Goal: Navigation & Orientation: Find specific page/section

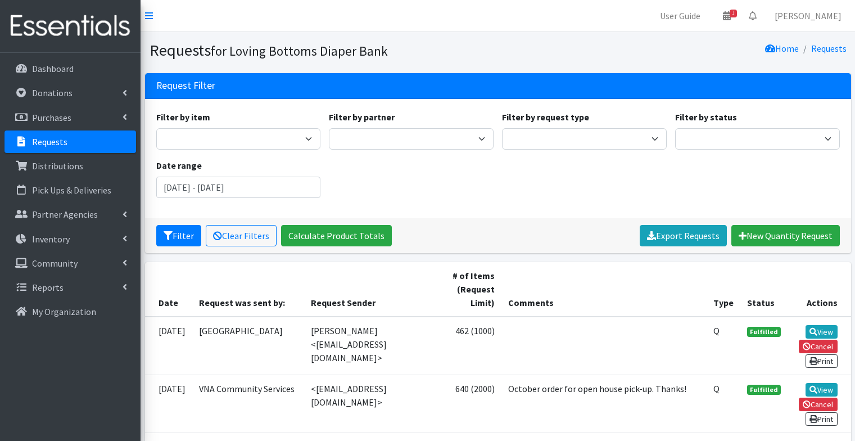
scroll to position [240, 0]
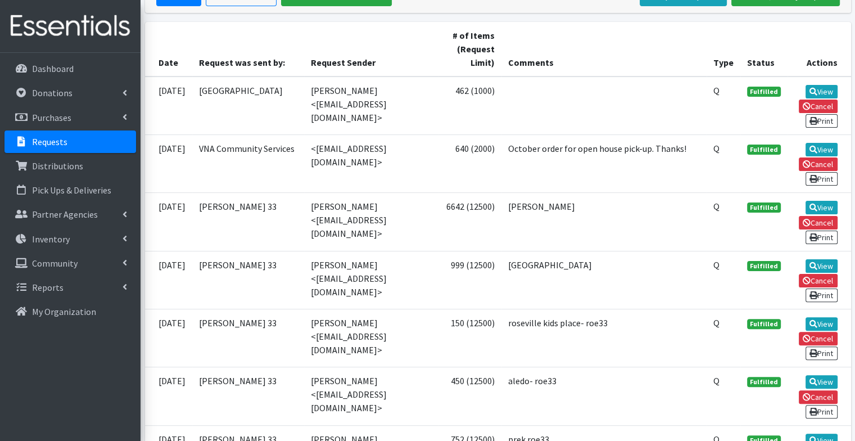
click at [68, 141] on link "Requests" at bounding box center [70, 141] width 132 height 22
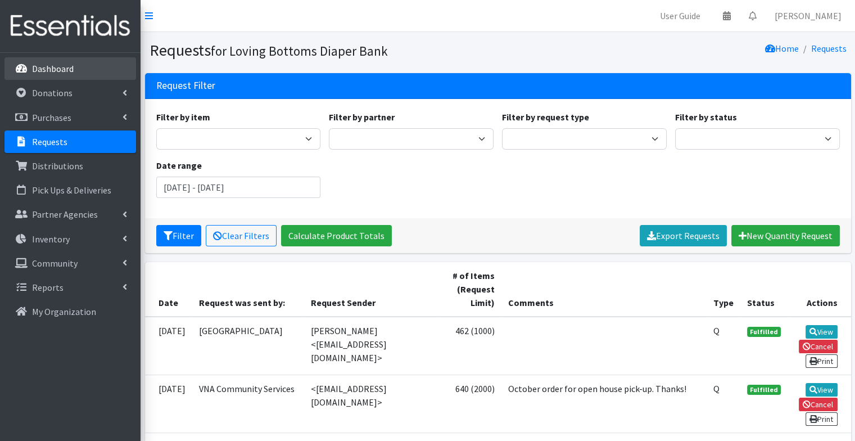
click at [60, 65] on p "Dashboard" at bounding box center [53, 68] width 42 height 11
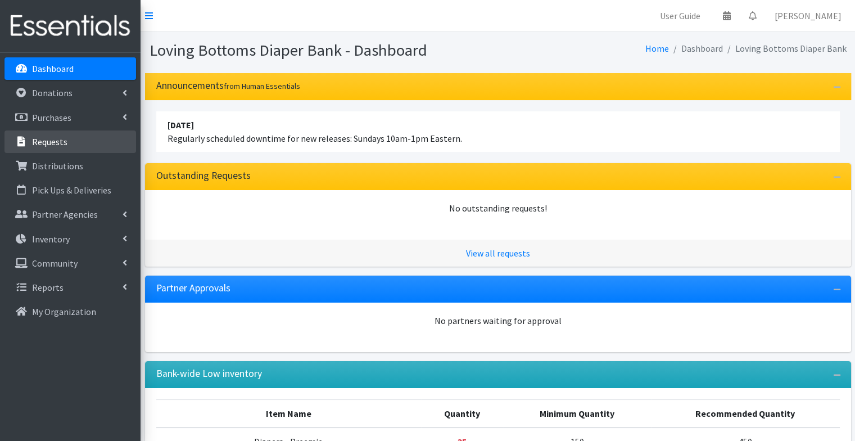
click at [55, 137] on p "Requests" at bounding box center [49, 141] width 35 height 11
